Goal: Transaction & Acquisition: Subscribe to service/newsletter

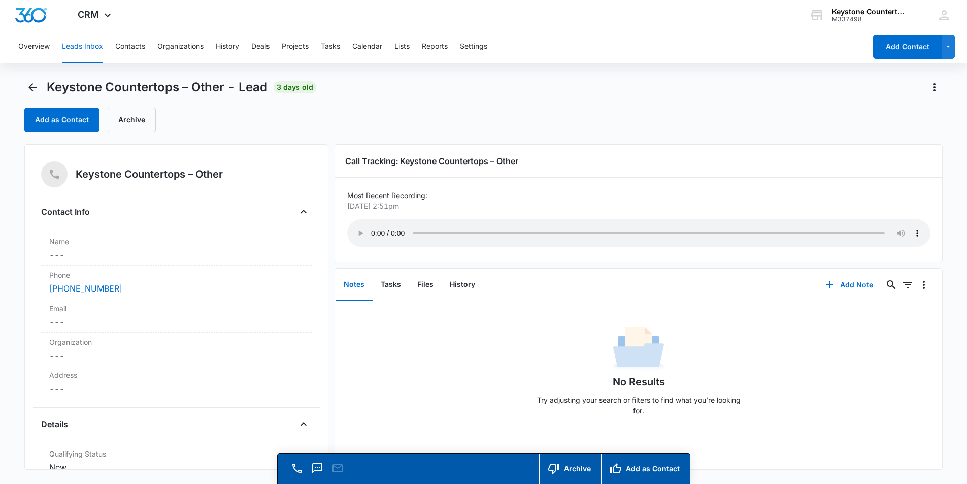
scroll to position [406, 0]
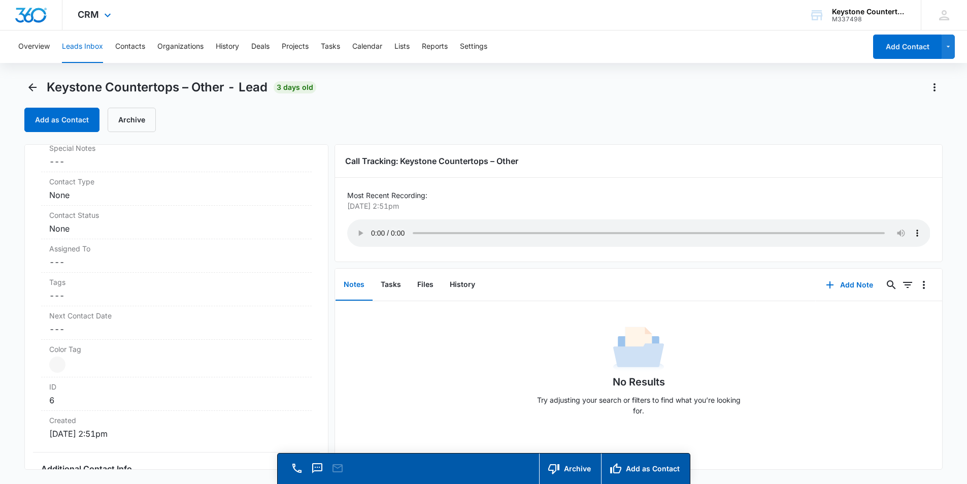
click at [45, 21] on img "Dashboard" at bounding box center [31, 15] width 32 height 15
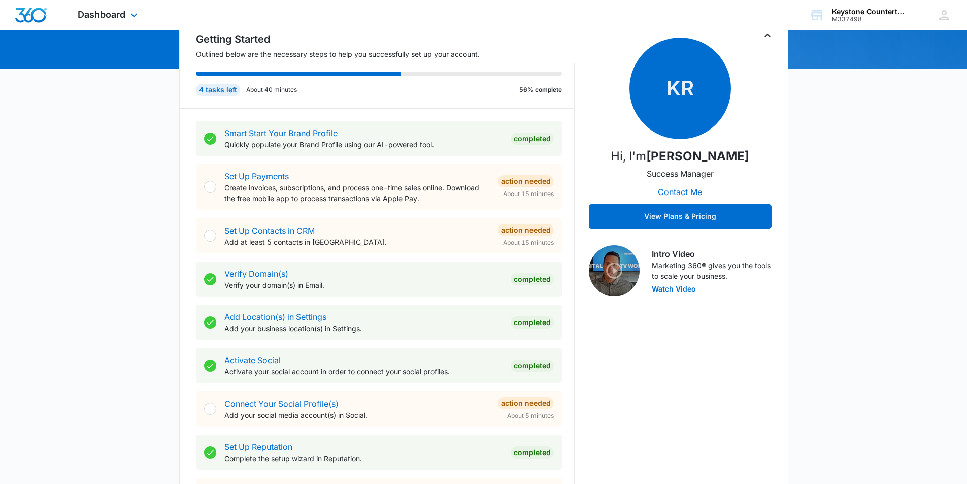
scroll to position [113, 0]
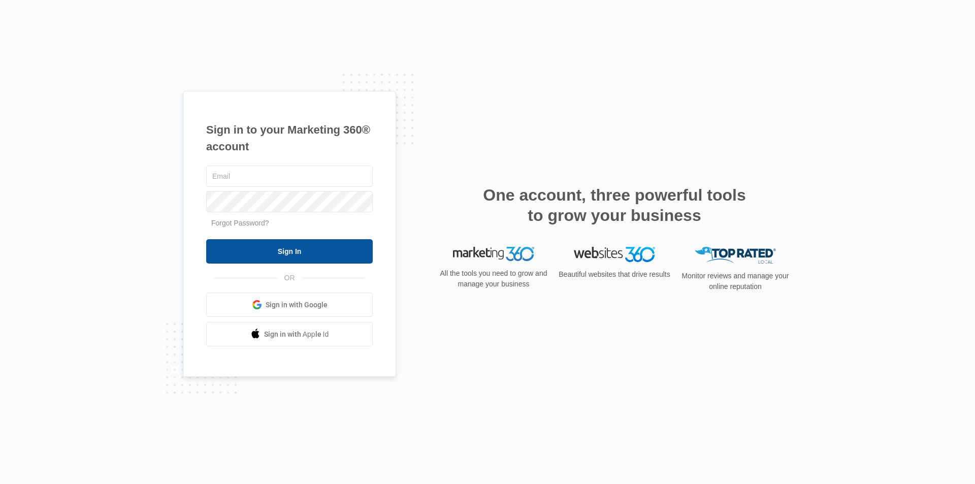
type input "grawls@surfacetechgb.com"
click at [290, 250] on input "Sign In" at bounding box center [289, 251] width 167 height 24
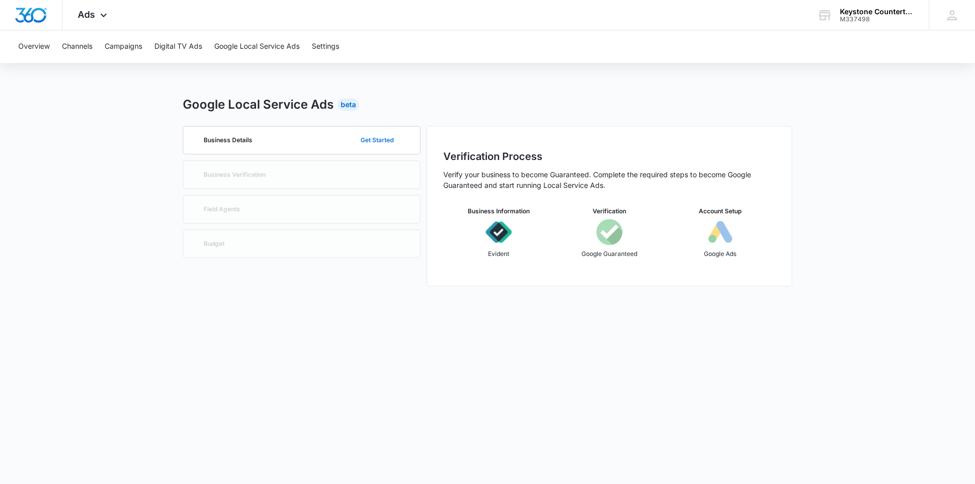
click at [369, 141] on button "Get Started" at bounding box center [376, 140] width 53 height 24
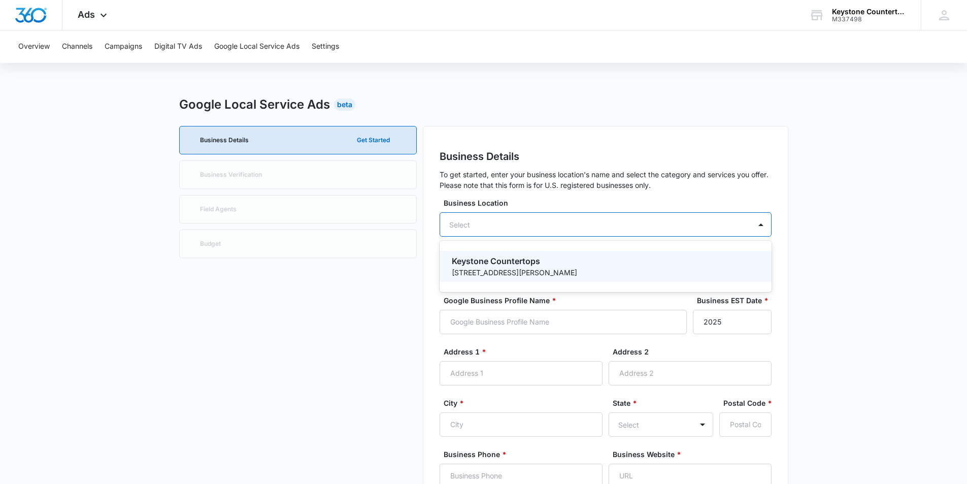
click at [534, 226] on div "Select" at bounding box center [606, 224] width 332 height 24
click at [522, 272] on p "705 Mike Mccarthy Way" at bounding box center [605, 272] width 306 height 11
type input "Keystone Countertops"
type input "2001"
type input "705 Mike Mccarthy Way"
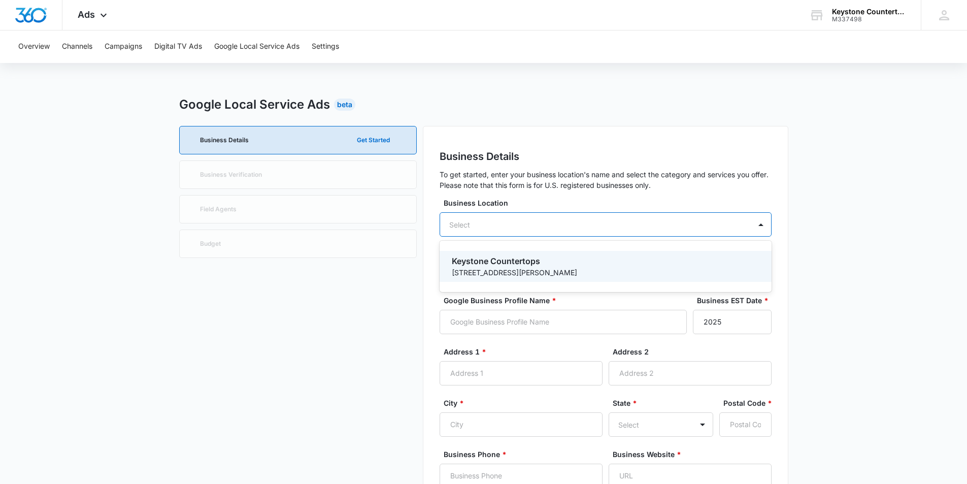
type input "Ashwaubenon"
type input "54304"
type input "9204349330"
type input "https://keystonecountertops.design/"
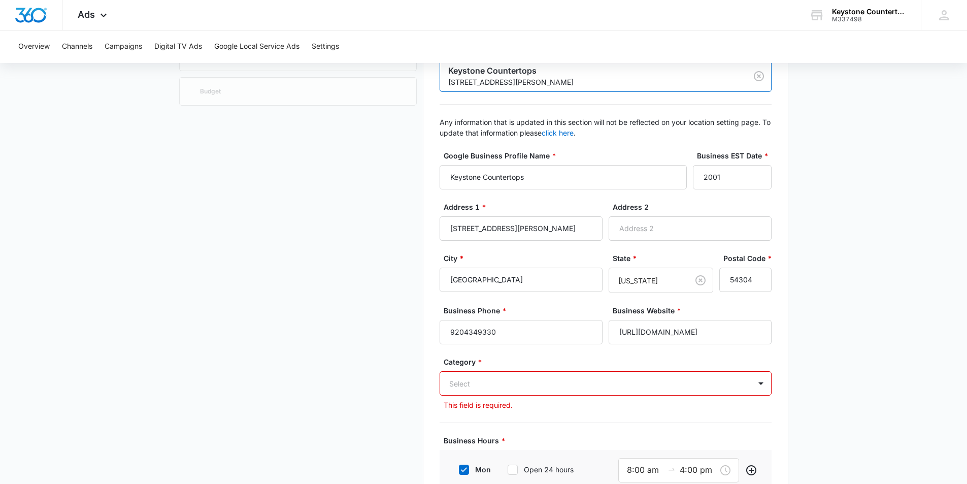
scroll to position [203, 0]
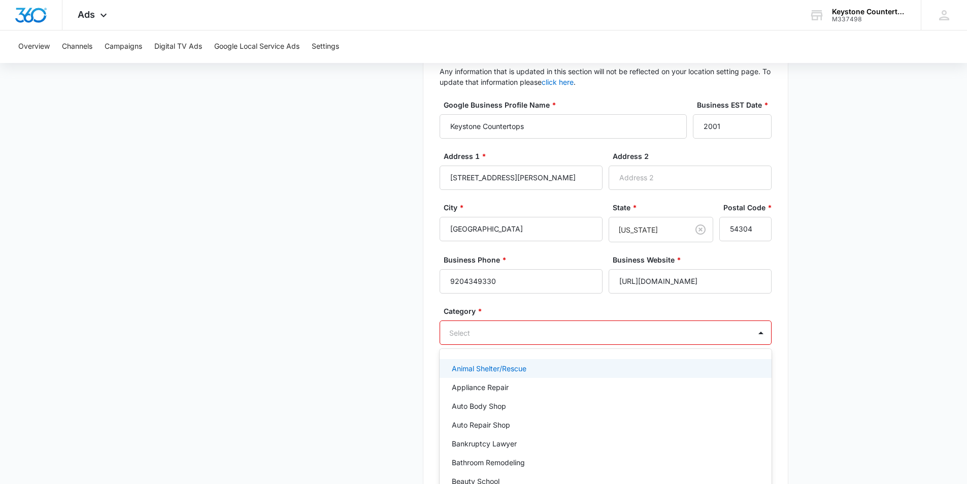
click at [524, 326] on div "79 results available. Use Up and Down to choose options, press Enter to select …" at bounding box center [606, 332] width 332 height 24
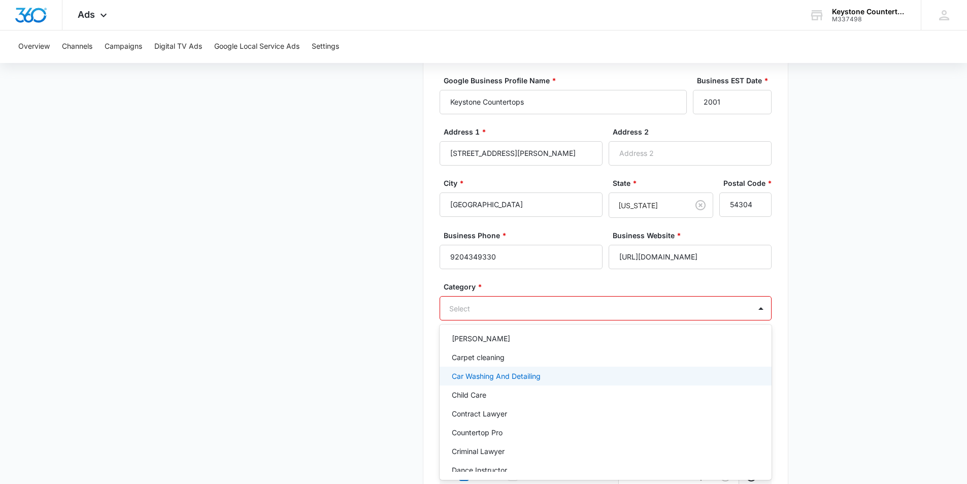
scroll to position [152, 0]
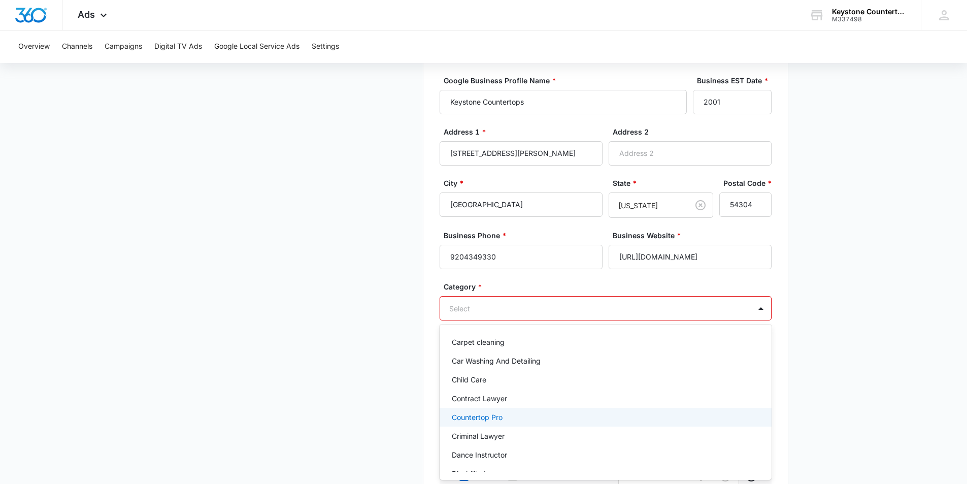
click at [536, 415] on div "Countertop Pro" at bounding box center [605, 417] width 306 height 11
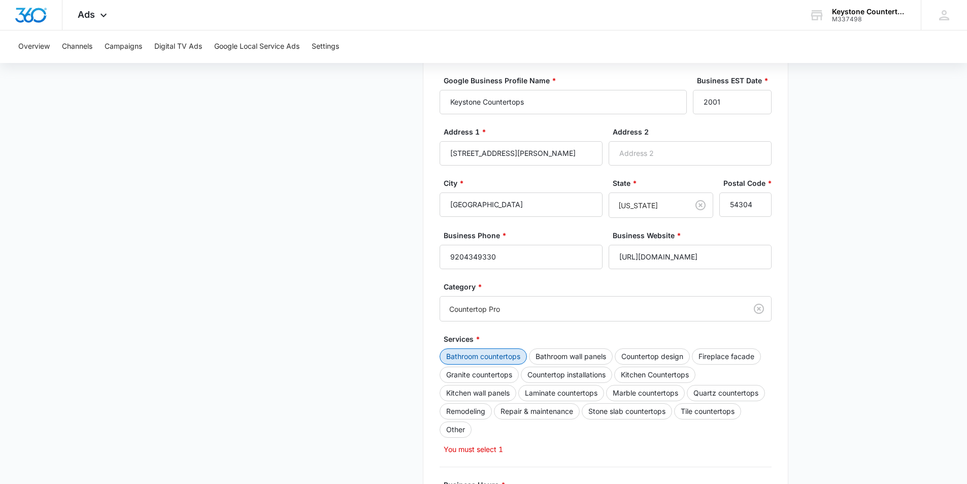
click at [508, 354] on button "Bathroom countertops" at bounding box center [483, 356] width 87 height 16
click at [545, 357] on button "Bathroom wall panels" at bounding box center [571, 356] width 84 height 16
click at [644, 358] on button "Countertop design" at bounding box center [652, 356] width 75 height 16
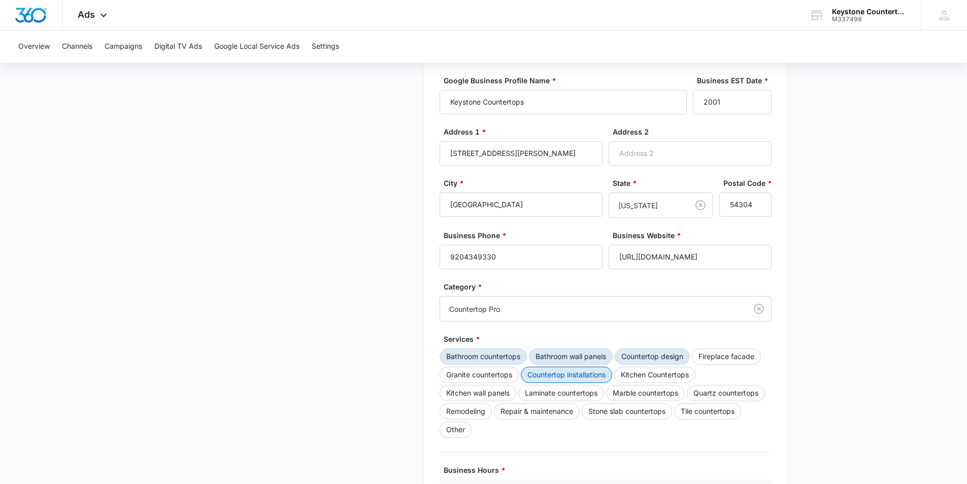
click at [587, 377] on button "Countertop installations" at bounding box center [566, 375] width 91 height 16
drag, startPoint x: 640, startPoint y: 377, endPoint x: 633, endPoint y: 383, distance: 9.0
click at [641, 377] on button "Kitchen Countertops" at bounding box center [654, 375] width 81 height 16
drag, startPoint x: 509, startPoint y: 392, endPoint x: 548, endPoint y: 391, distance: 39.1
click at [509, 393] on button "Kitchen wall panels" at bounding box center [478, 393] width 77 height 16
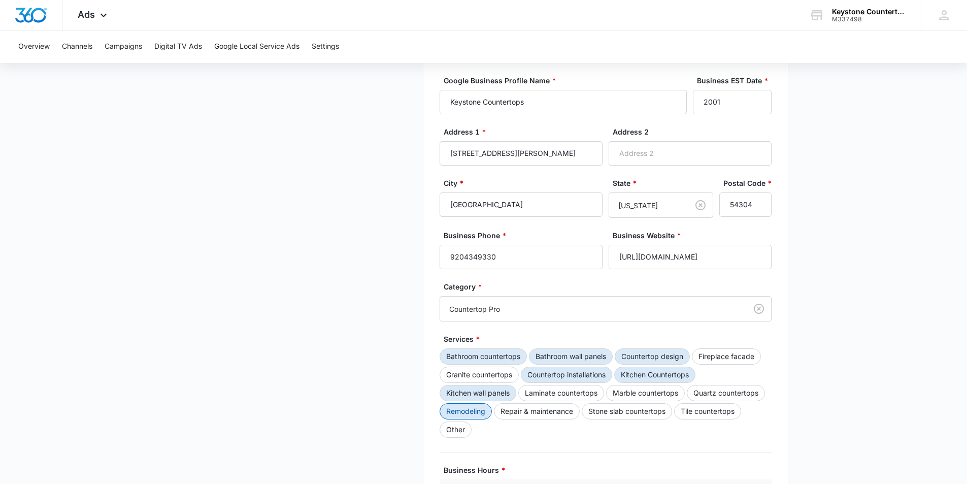
click at [482, 412] on button "Remodeling" at bounding box center [466, 411] width 52 height 16
click at [522, 415] on button "Repair & maintenance" at bounding box center [537, 411] width 86 height 16
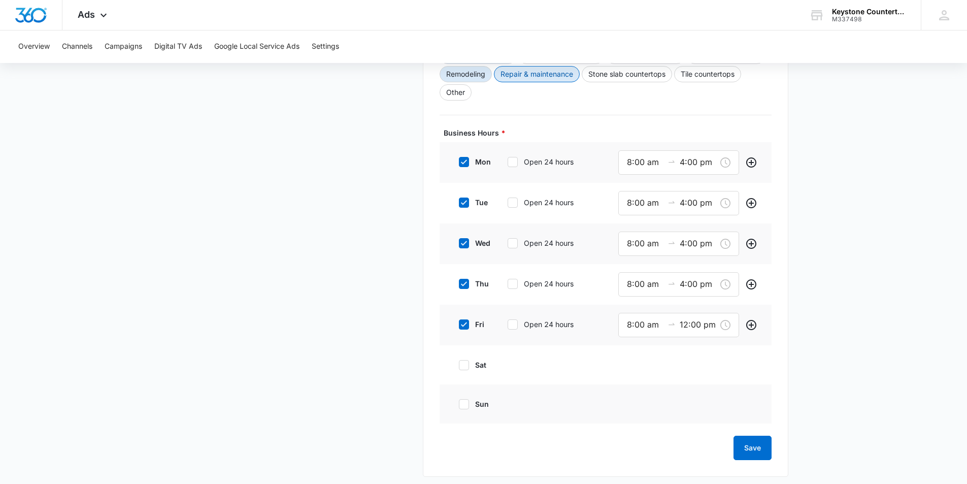
scroll to position [570, 0]
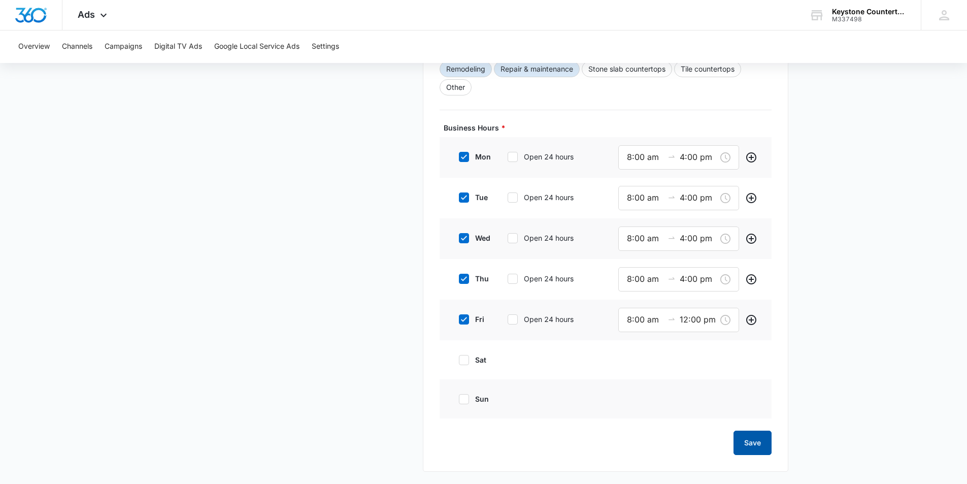
click at [750, 441] on button "Save" at bounding box center [753, 443] width 38 height 24
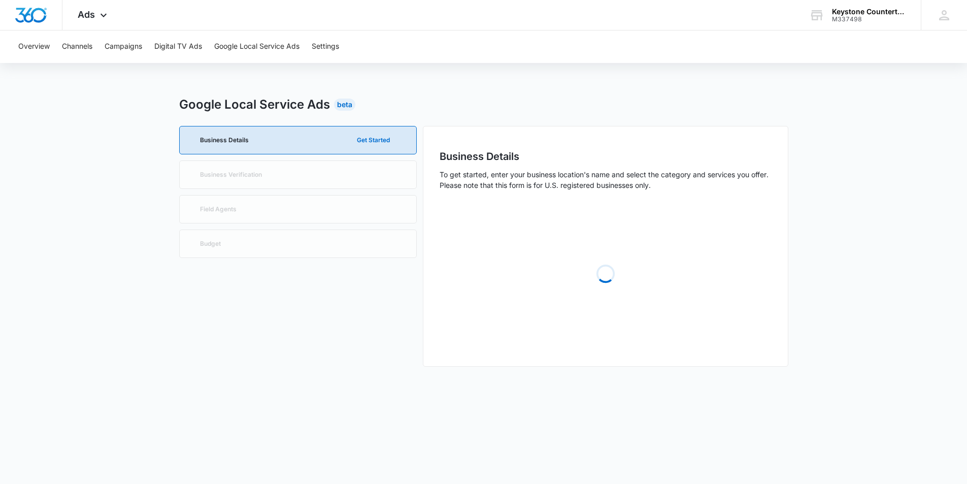
scroll to position [0, 0]
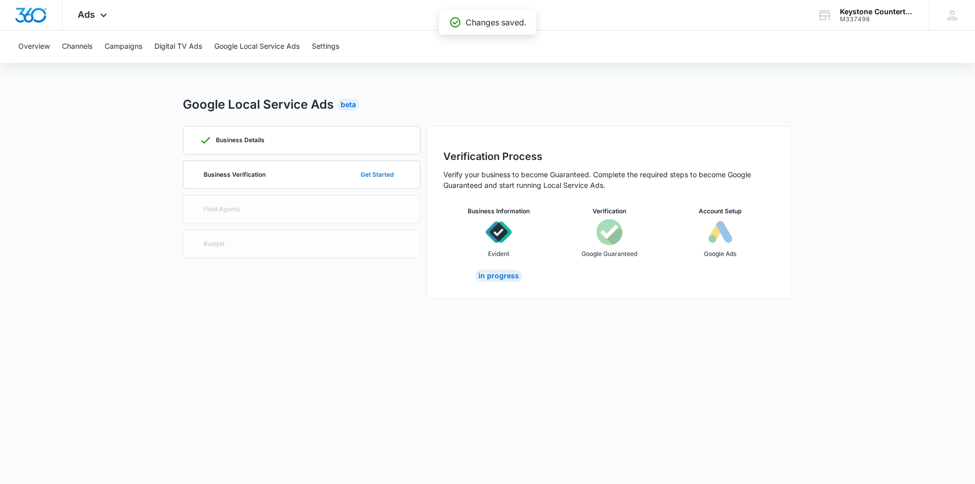
click at [374, 175] on button "Get Started" at bounding box center [376, 174] width 53 height 24
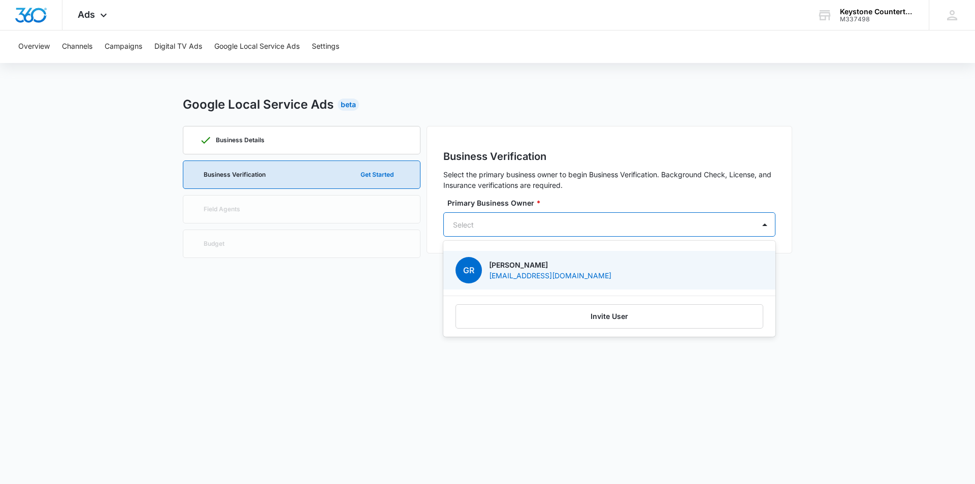
click at [515, 227] on div at bounding box center [597, 224] width 288 height 13
click at [519, 272] on p "[EMAIL_ADDRESS][DOMAIN_NAME]" at bounding box center [550, 275] width 122 height 11
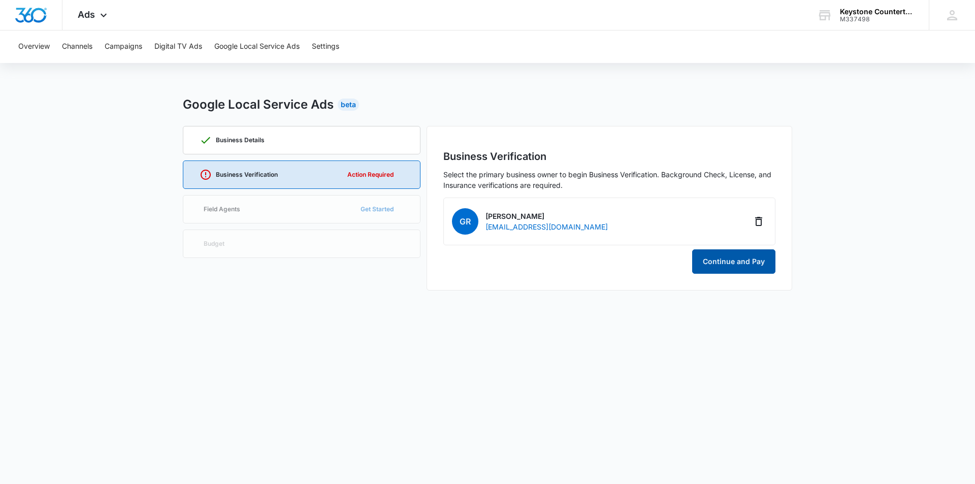
click at [741, 264] on button "Continue and Pay" at bounding box center [733, 261] width 83 height 24
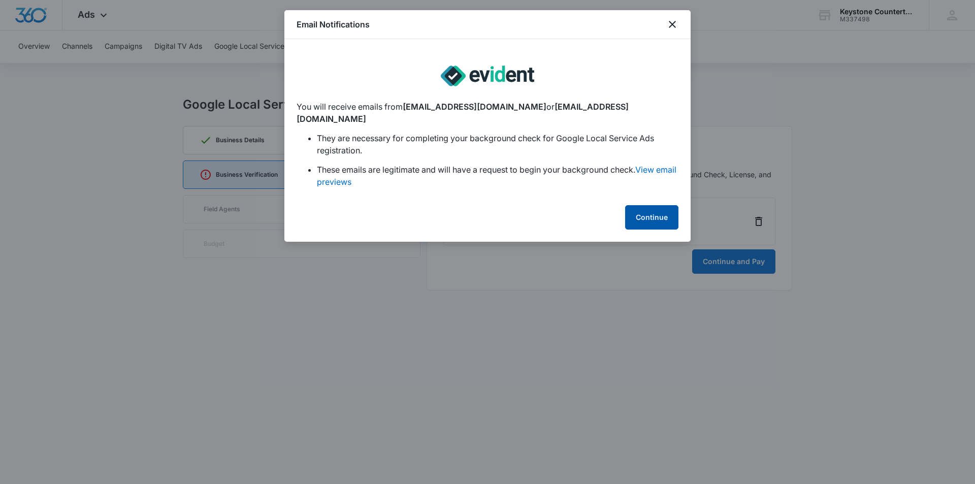
click at [653, 208] on button "Continue" at bounding box center [651, 217] width 53 height 24
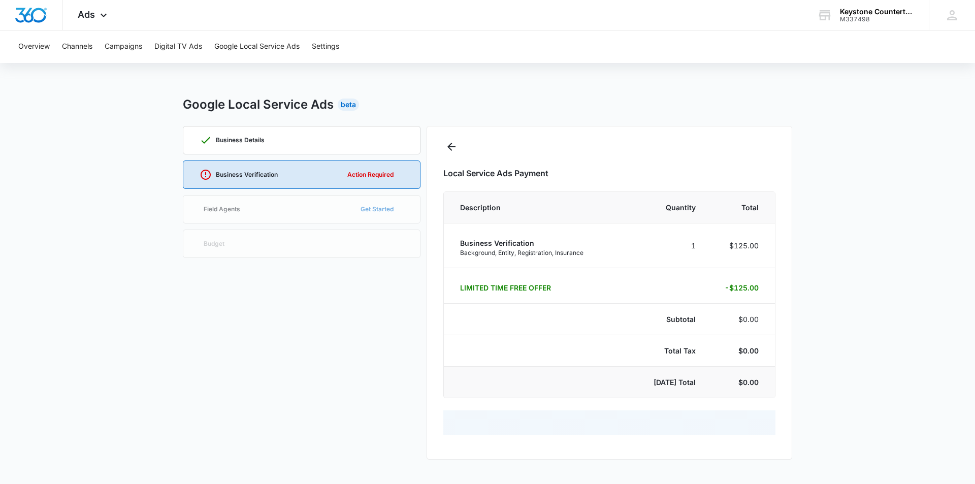
select select "pm_1S5BKGA4n8RTgNjUAMiWFX56"
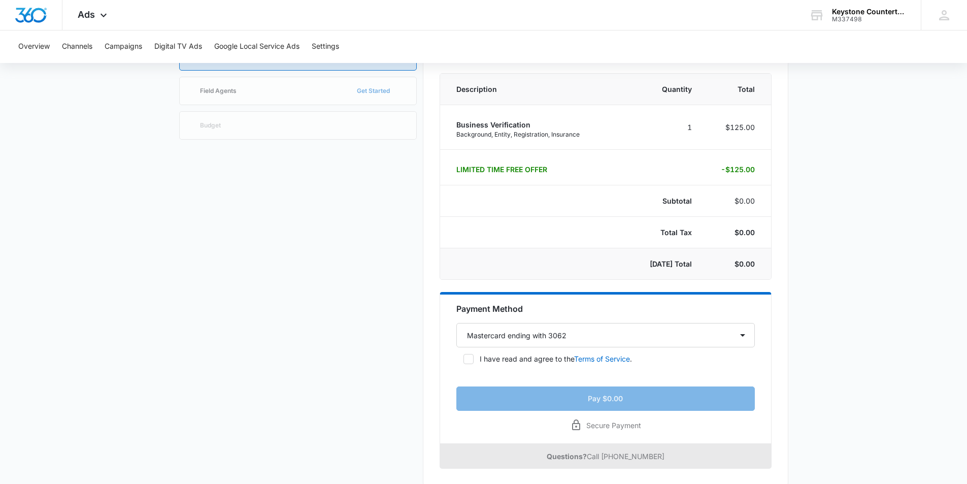
scroll to position [132, 0]
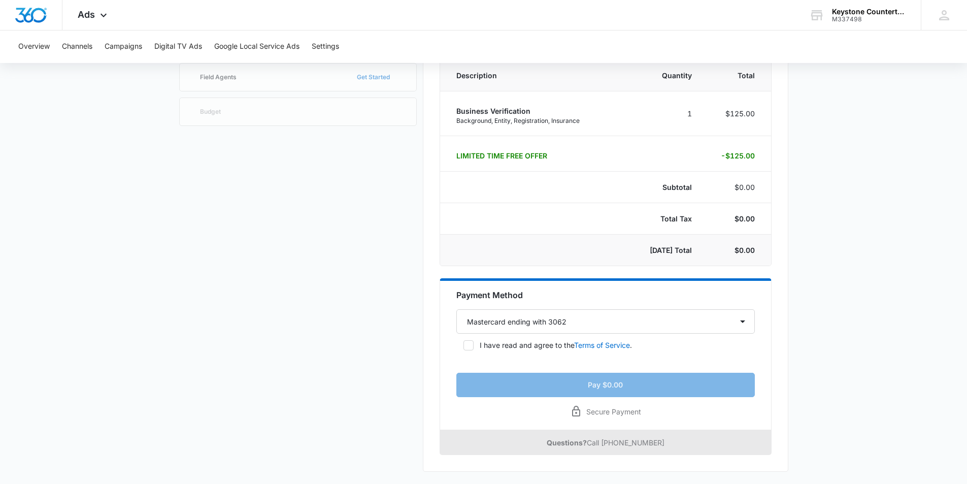
click at [472, 348] on icon at bounding box center [468, 345] width 9 height 9
click at [464, 348] on input "I have read and agree to the Terms of Service ." at bounding box center [459, 345] width 7 height 7
checkbox input "true"
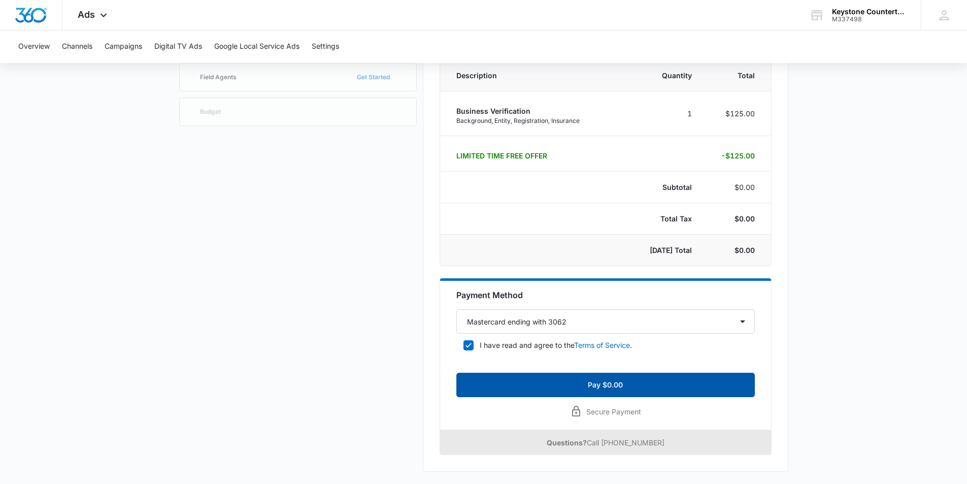
click at [592, 381] on button "Pay $0.00" at bounding box center [605, 385] width 299 height 24
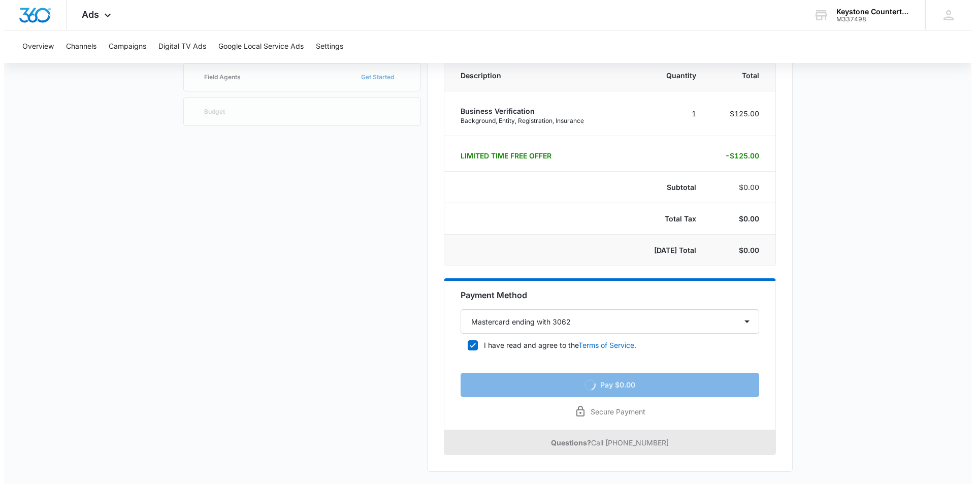
scroll to position [0, 0]
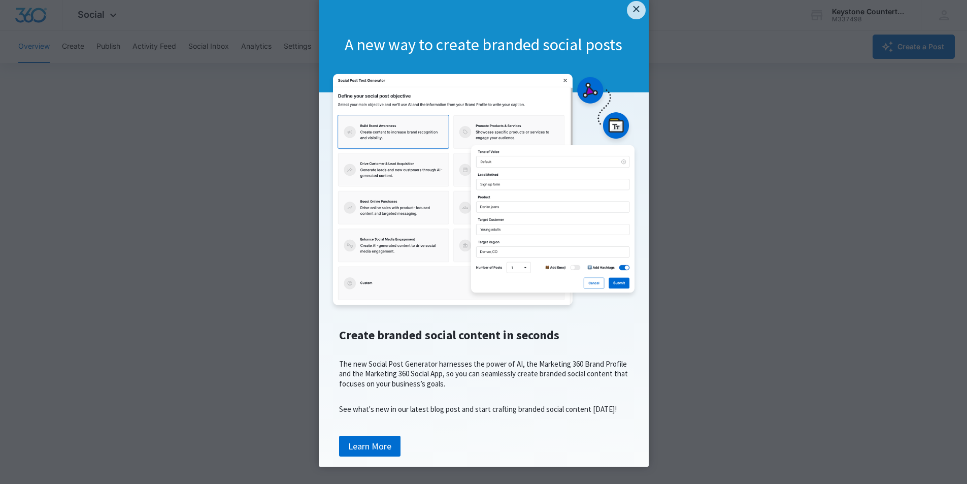
scroll to position [52, 0]
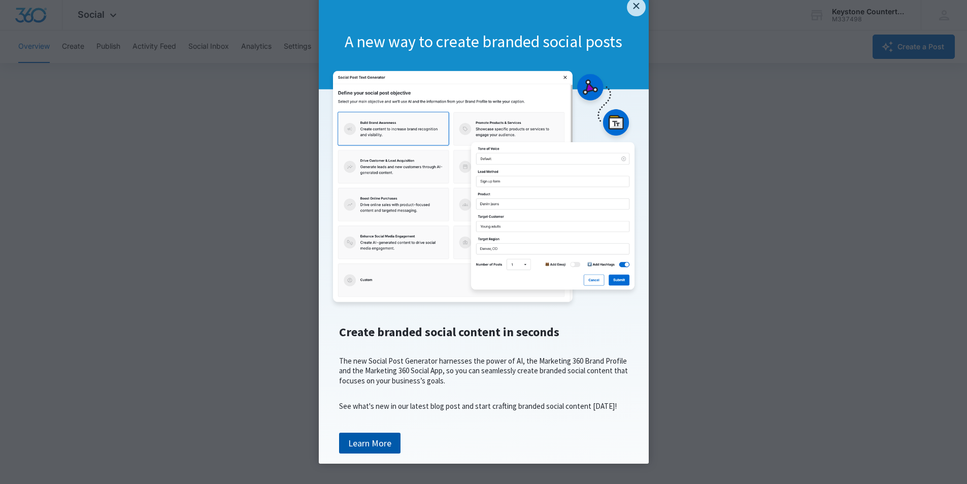
click at [371, 445] on link "Learn More" at bounding box center [369, 443] width 61 height 21
